Goal: Information Seeking & Learning: Learn about a topic

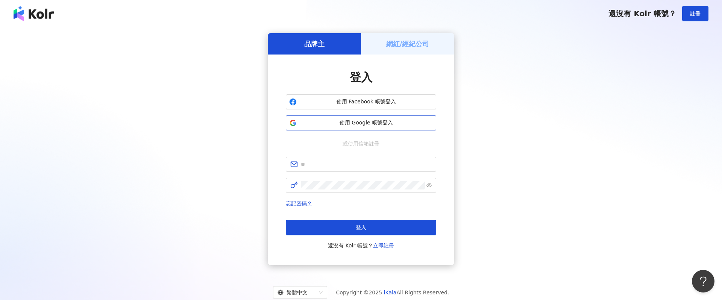
click at [388, 125] on span "使用 Google 帳號登入" at bounding box center [366, 123] width 133 height 8
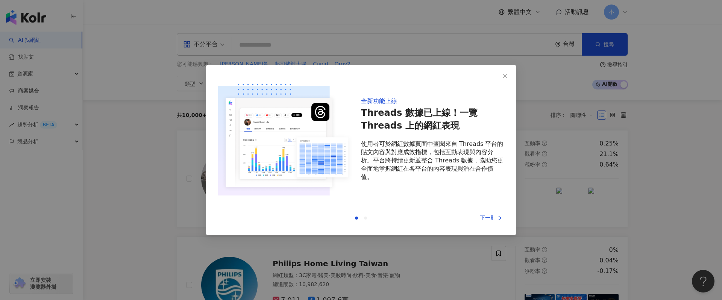
click at [490, 221] on div "下一則" at bounding box center [476, 218] width 56 height 8
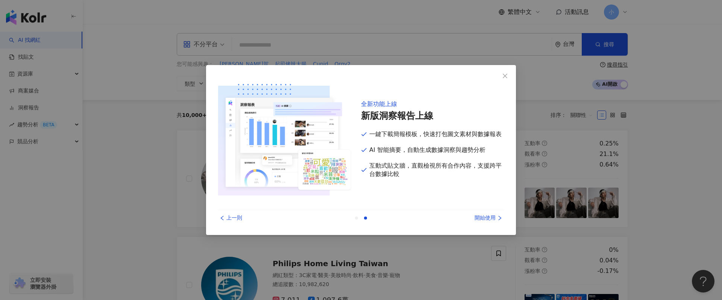
click at [488, 215] on div "開始使用" at bounding box center [476, 218] width 56 height 8
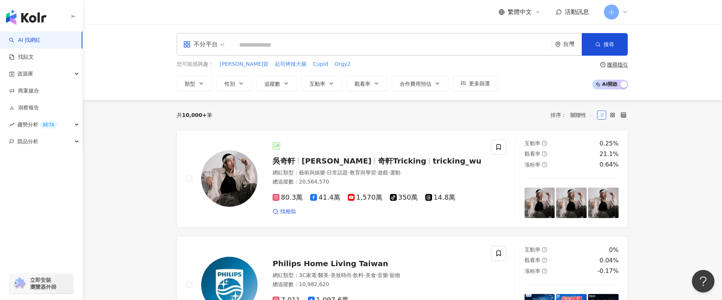
click at [291, 42] on input "search" at bounding box center [392, 45] width 314 height 14
type input "*"
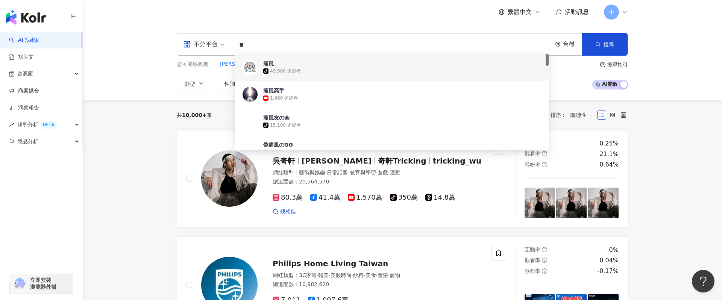
type input "*"
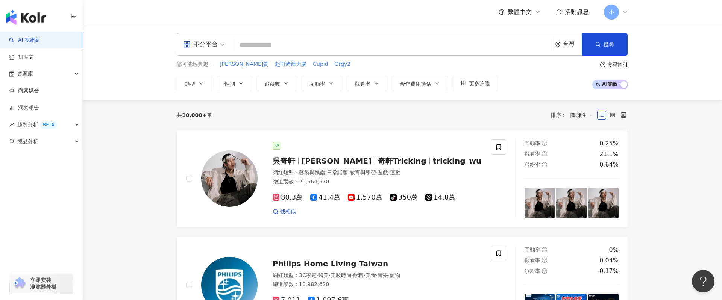
click at [291, 46] on input "search" at bounding box center [392, 45] width 314 height 14
type input "*"
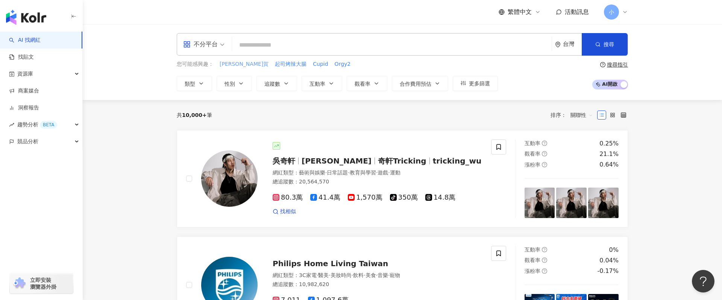
click at [228, 62] on span "[PERSON_NAME]賀" at bounding box center [244, 65] width 49 height 8
type input "****"
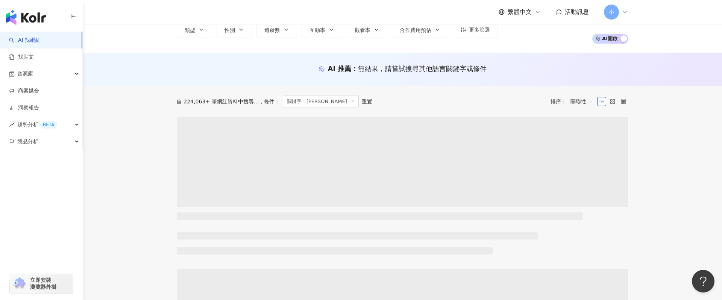
scroll to position [45, 0]
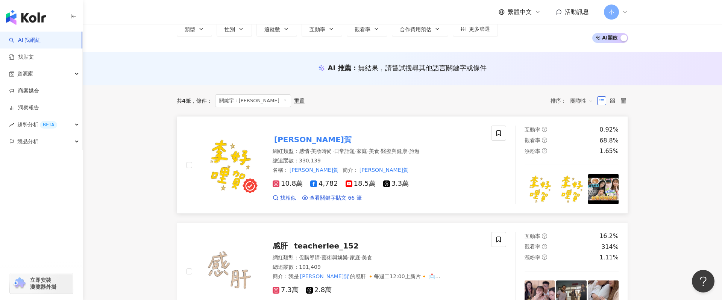
click at [297, 141] on mark "[PERSON_NAME]賀" at bounding box center [313, 140] width 80 height 12
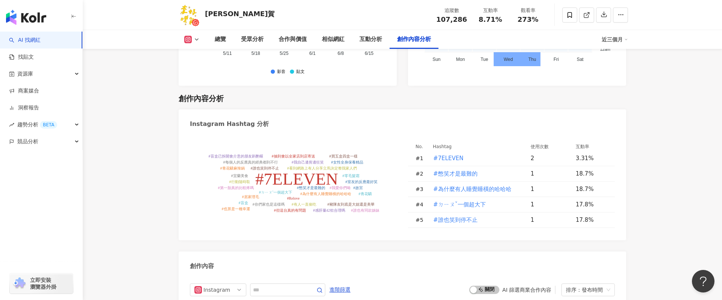
scroll to position [2132, 0]
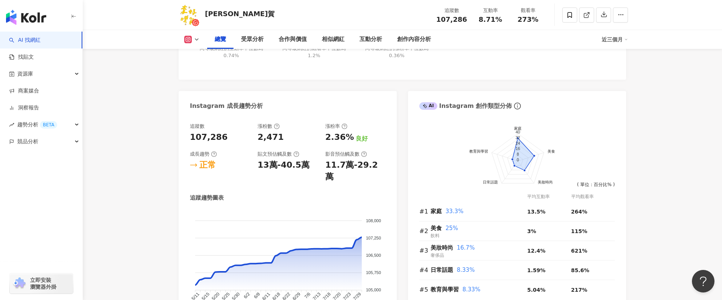
scroll to position [442, 0]
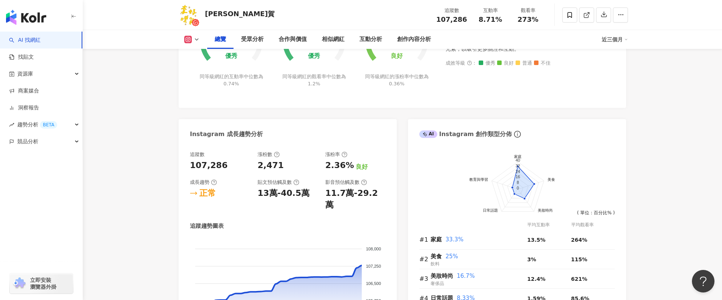
scroll to position [407, 0]
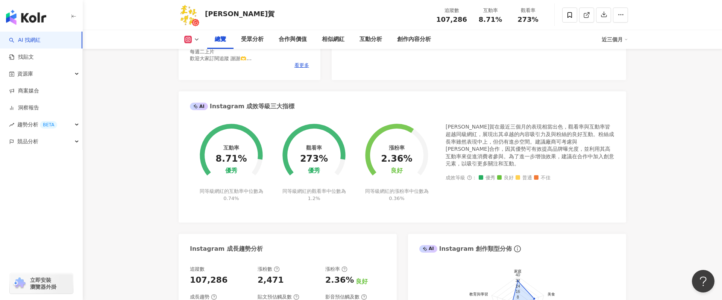
scroll to position [0, 0]
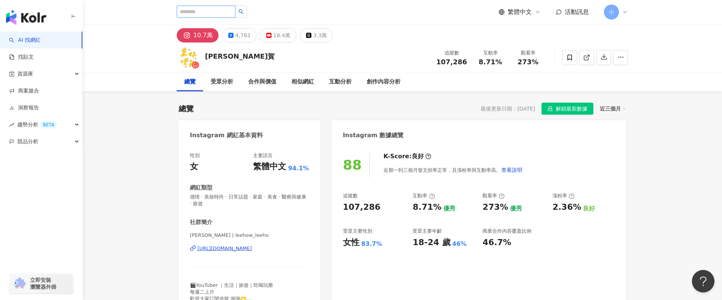
click at [211, 13] on input "search" at bounding box center [206, 12] width 59 height 12
type input "*"
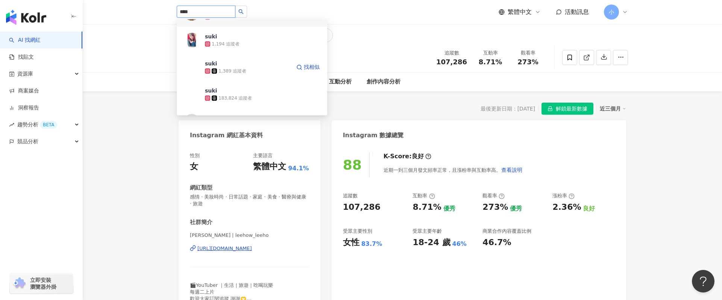
scroll to position [47, 0]
type input "********"
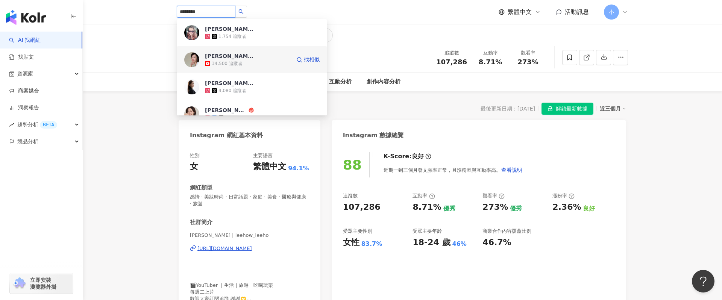
click at [238, 54] on span "[PERSON_NAME]" at bounding box center [229, 56] width 49 height 8
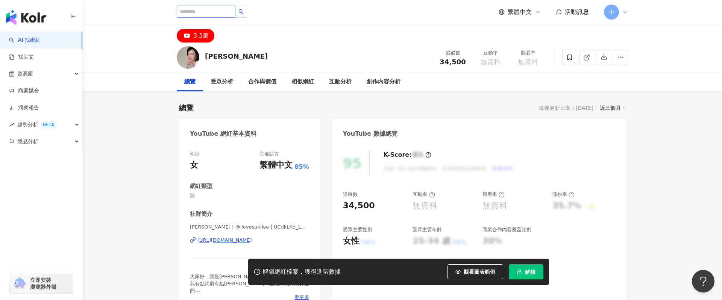
click at [210, 6] on input "search" at bounding box center [206, 12] width 59 height 12
drag, startPoint x: 204, startPoint y: 53, endPoint x: 255, endPoint y: 53, distance: 50.4
click at [255, 53] on div "Suki Lee 追蹤數 34,500 互動率 無資料 觀看率 無資料" at bounding box center [402, 57] width 481 height 30
copy div "[PERSON_NAME]"
click at [204, 10] on input "search" at bounding box center [206, 12] width 59 height 12
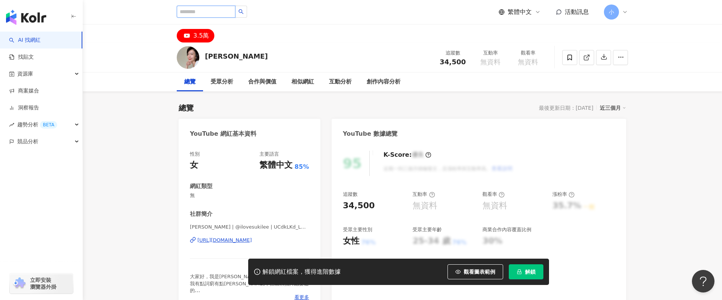
paste input "********"
type input "********"
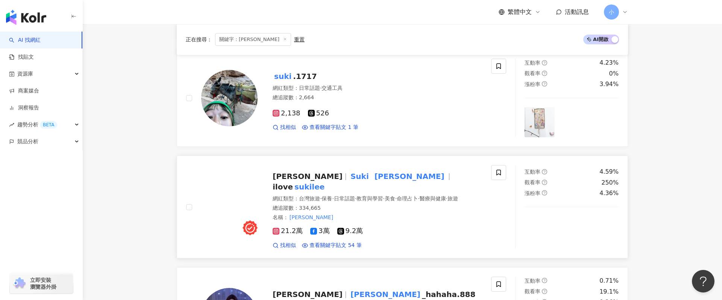
scroll to position [442, 0]
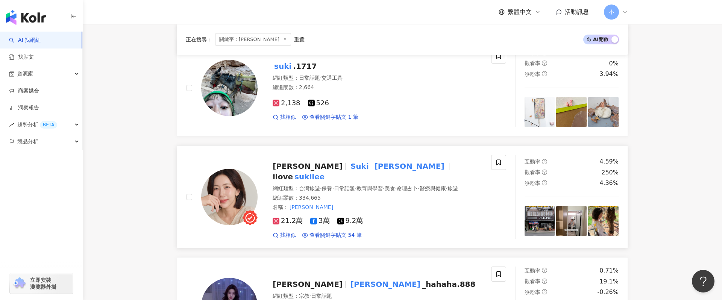
click at [349, 165] on span "Suki Lee" at bounding box center [400, 166] width 103 height 9
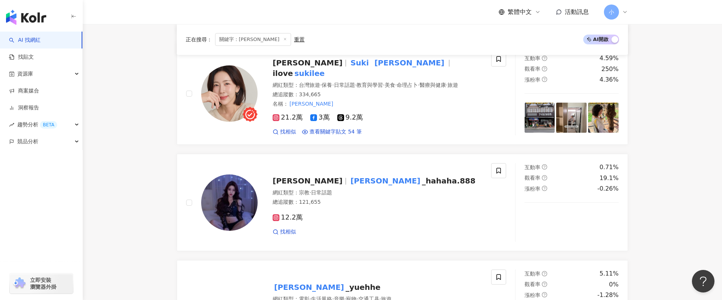
scroll to position [586, 0]
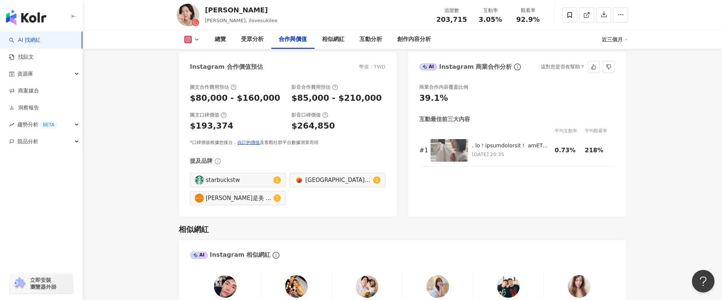
scroll to position [1273, 0]
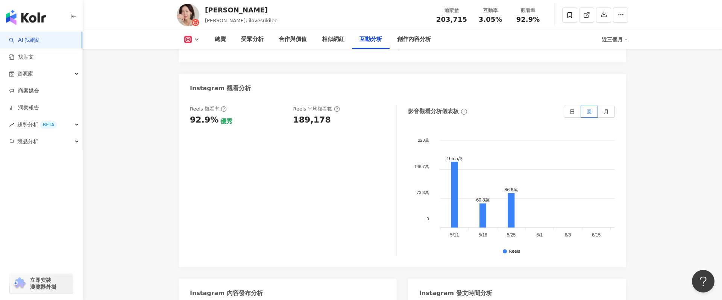
scroll to position [1924, 0]
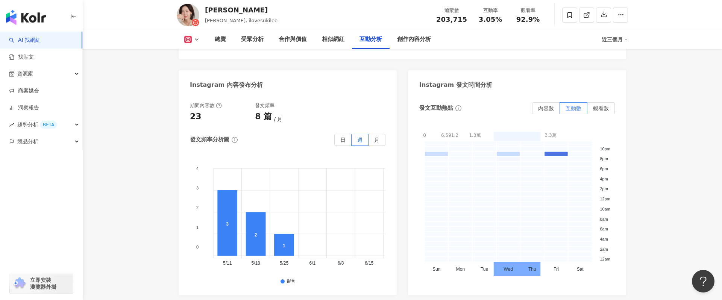
scroll to position [1901, 0]
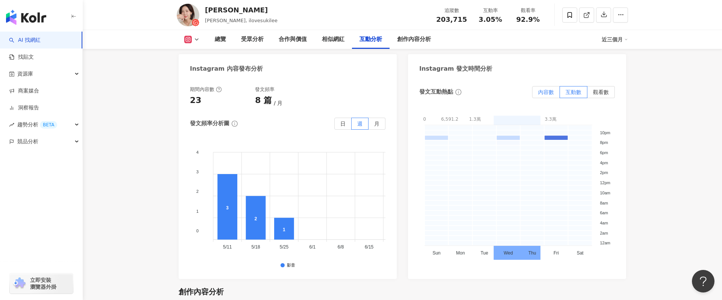
click at [542, 96] on label "內容數" at bounding box center [546, 92] width 28 height 12
click at [599, 96] on label "觀看數" at bounding box center [600, 92] width 27 height 12
click at [573, 90] on span "互動數" at bounding box center [574, 92] width 16 height 6
click at [546, 88] on label "內容數" at bounding box center [546, 92] width 28 height 12
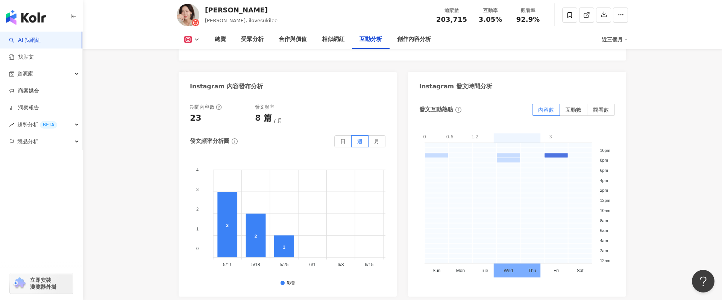
scroll to position [1711, 0]
